Goal: Transaction & Acquisition: Purchase product/service

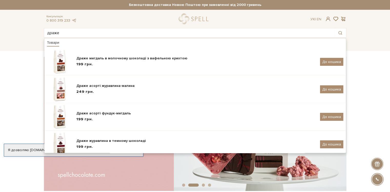
type input "драже"
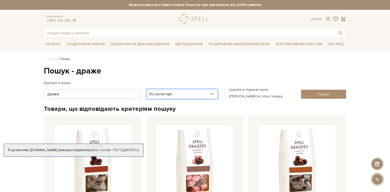
click at [191, 93] on select "Усі категорії акція Без категорії Бокси - для головної сторінки Вся продукція 1…" at bounding box center [182, 94] width 71 height 10
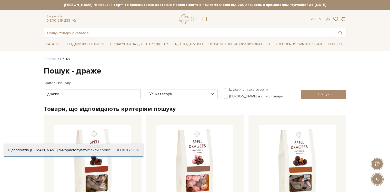
click at [321, 73] on h1 "Пошук - драже" at bounding box center [195, 71] width 303 height 11
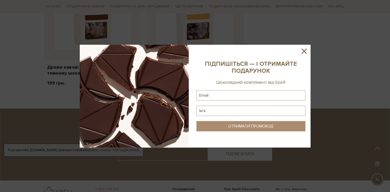
scroll to position [359, 0]
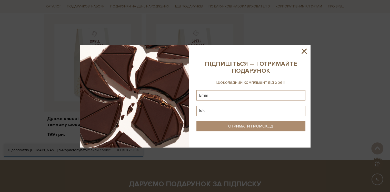
click at [305, 50] on icon at bounding box center [304, 51] width 9 height 9
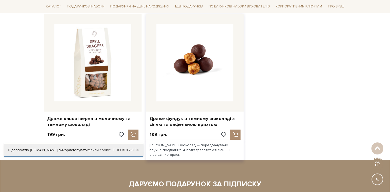
click at [209, 93] on img at bounding box center [194, 62] width 77 height 77
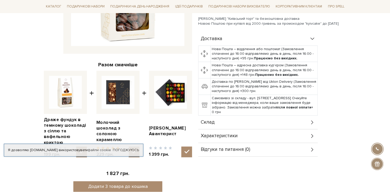
scroll to position [154, 0]
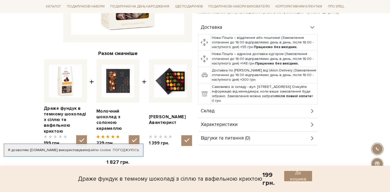
click at [218, 111] on div "Склад" at bounding box center [258, 110] width 120 height 13
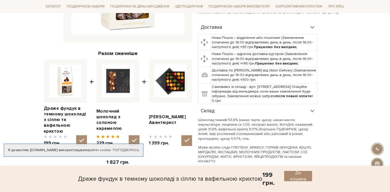
scroll to position [231, 0]
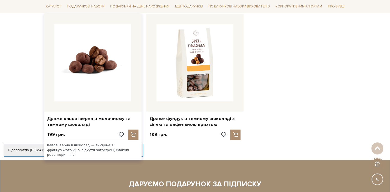
click at [106, 85] on img at bounding box center [92, 62] width 77 height 77
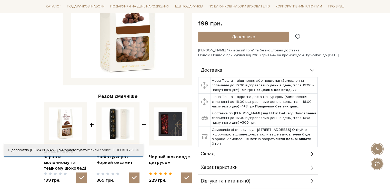
scroll to position [154, 0]
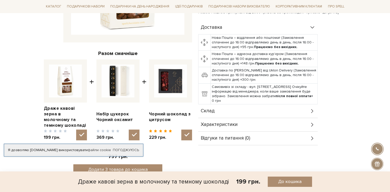
click at [286, 107] on div "Склад" at bounding box center [258, 110] width 120 height 13
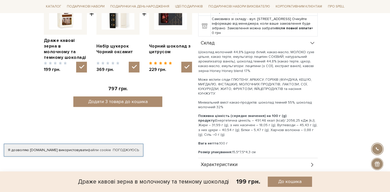
scroll to position [231, 0]
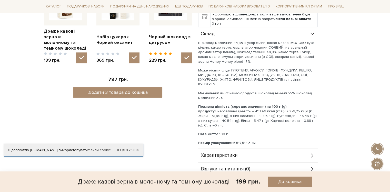
click at [230, 153] on span "Характеристики" at bounding box center [219, 155] width 37 height 5
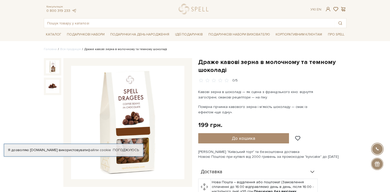
scroll to position [0, 0]
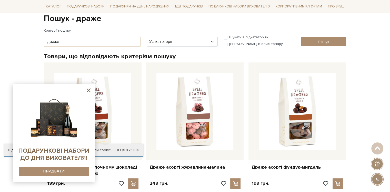
scroll to position [51, 0]
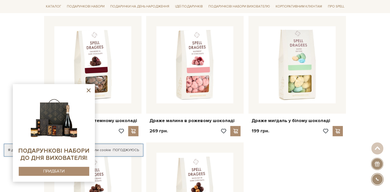
scroll to position [257, 0]
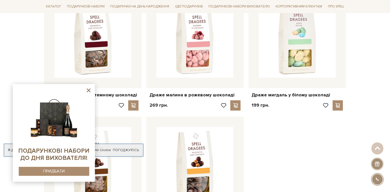
click at [89, 90] on icon at bounding box center [89, 90] width 4 height 4
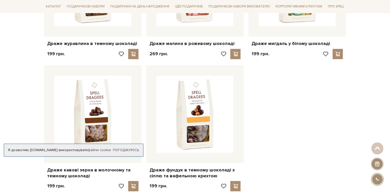
scroll to position [282, 0]
